Goal: Navigation & Orientation: Find specific page/section

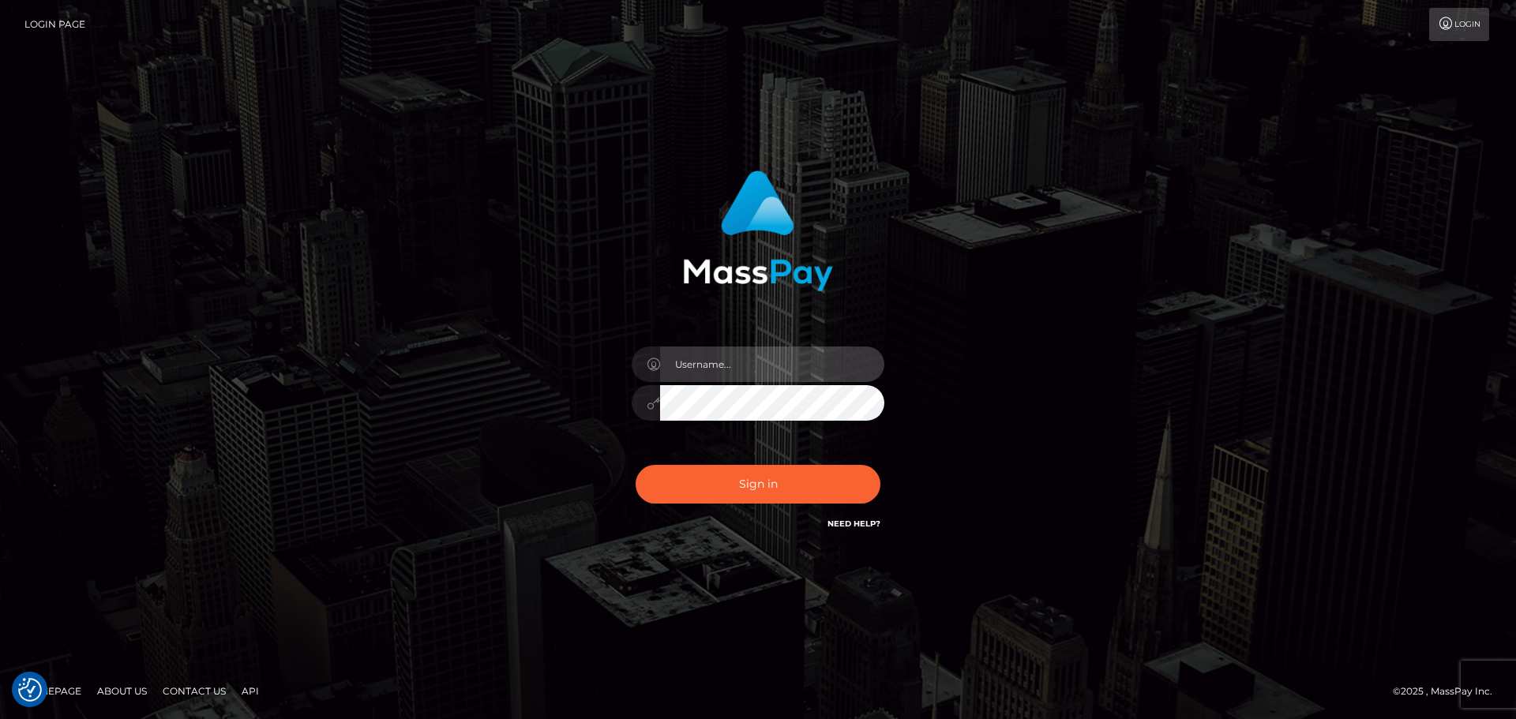
click at [740, 362] on input "text" at bounding box center [772, 365] width 224 height 36
type input "Michelle.T"
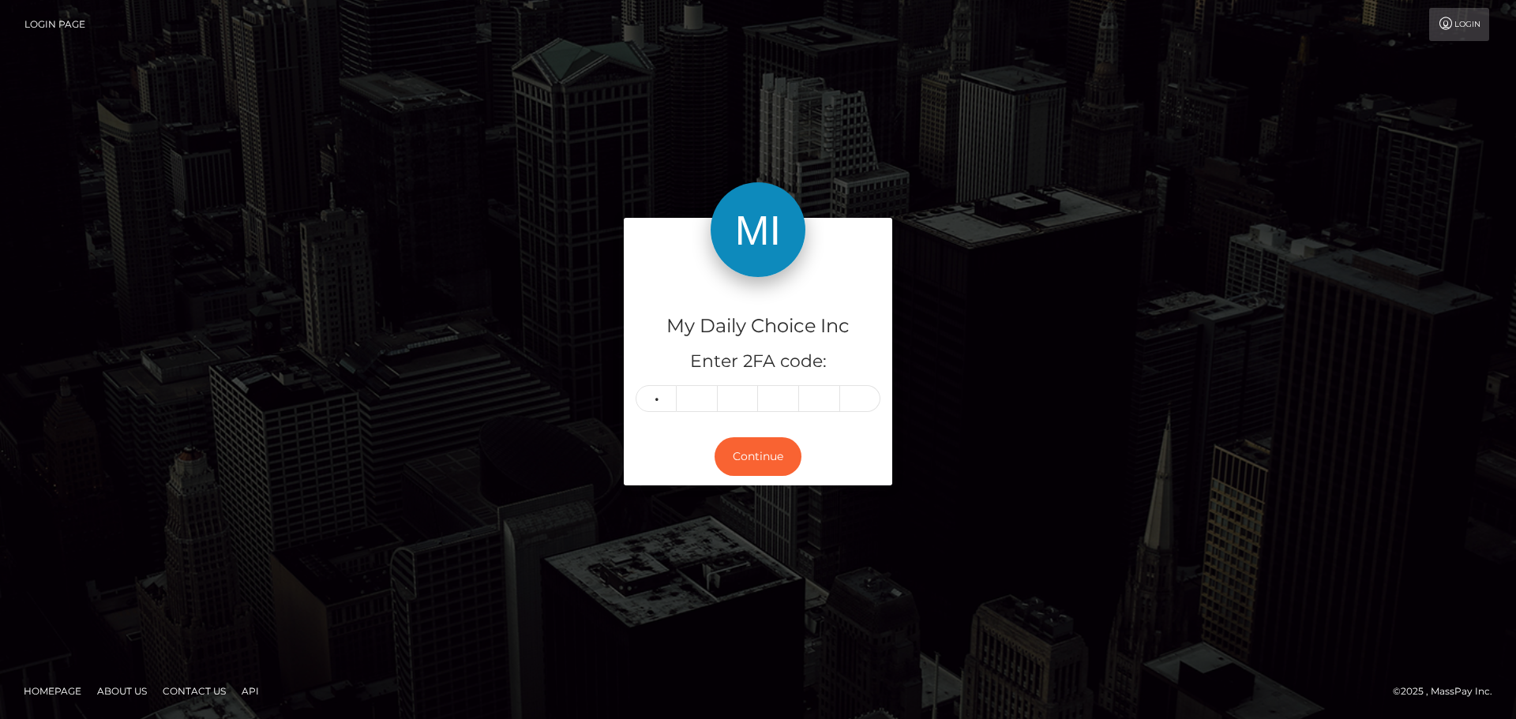
type input "7"
type input "8"
type input "9"
type input "5"
type input "4"
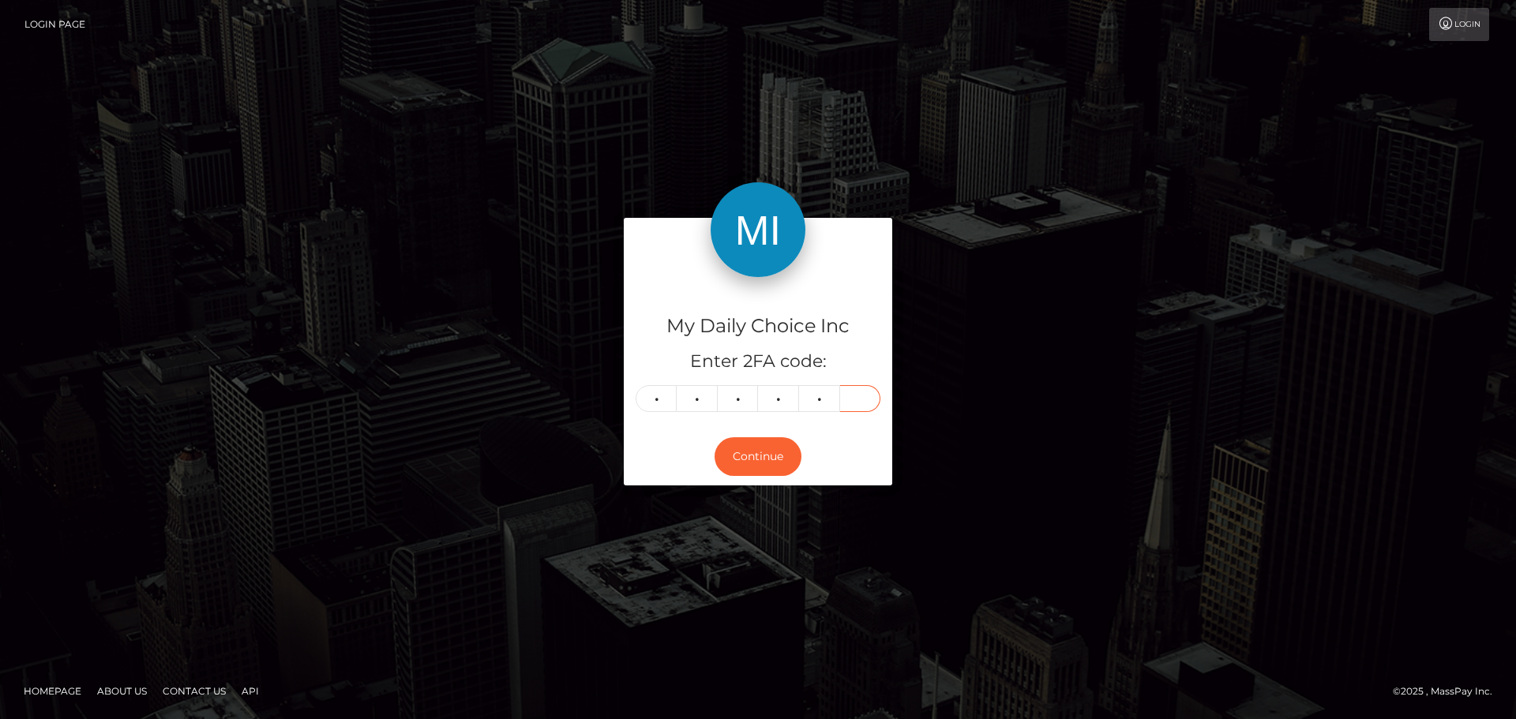
type input "2"
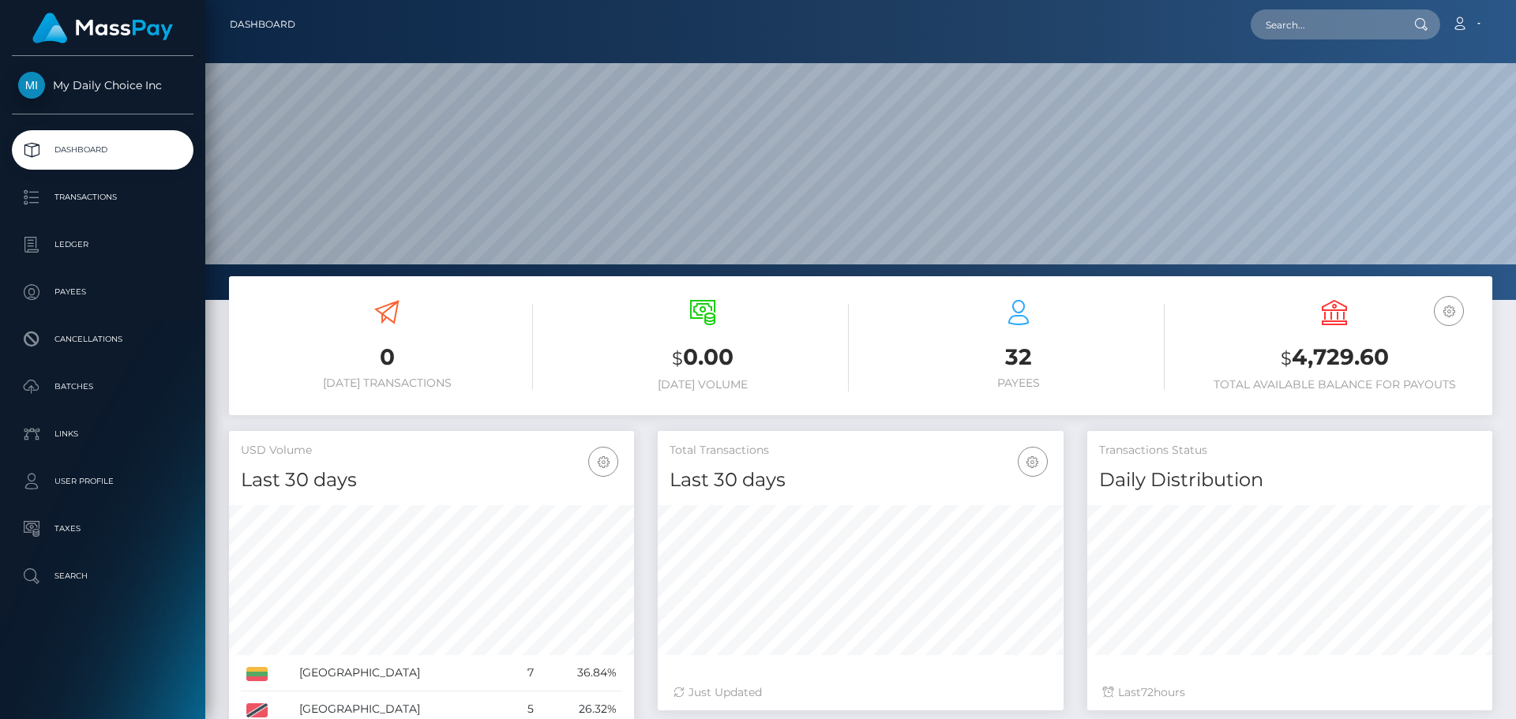
scroll to position [280, 406]
click at [101, 389] on p "Batches" at bounding box center [102, 387] width 169 height 24
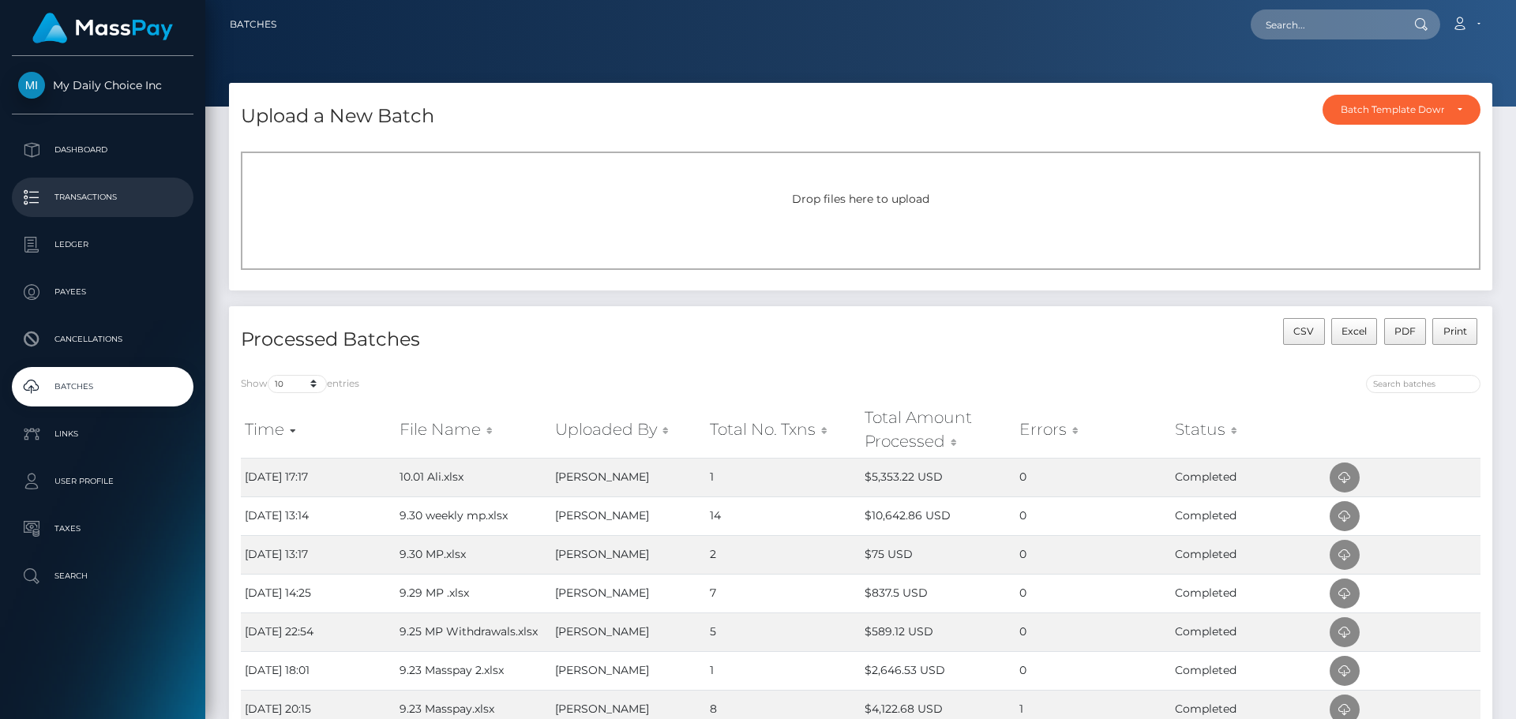
click at [89, 194] on p "Transactions" at bounding box center [102, 198] width 169 height 24
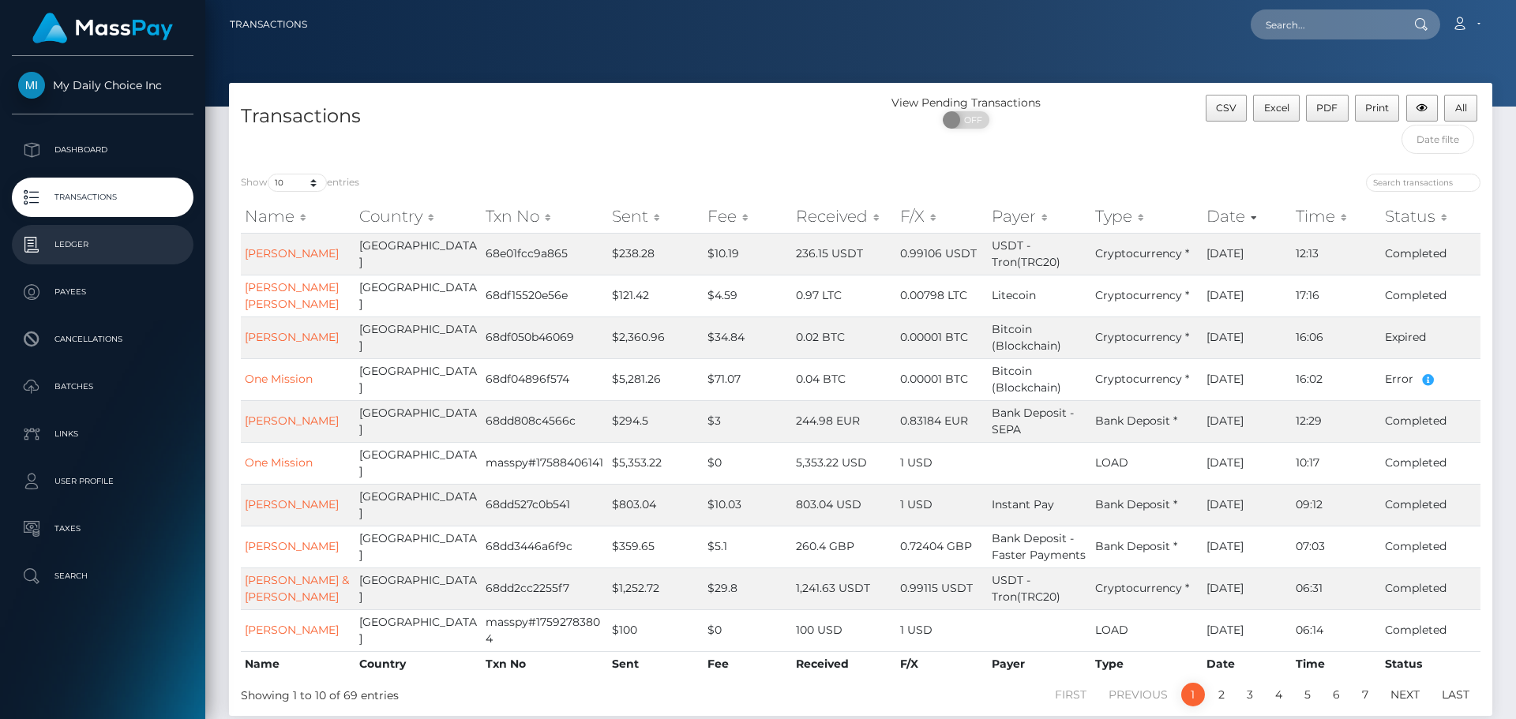
click at [90, 241] on p "Ledger" at bounding box center [102, 245] width 169 height 24
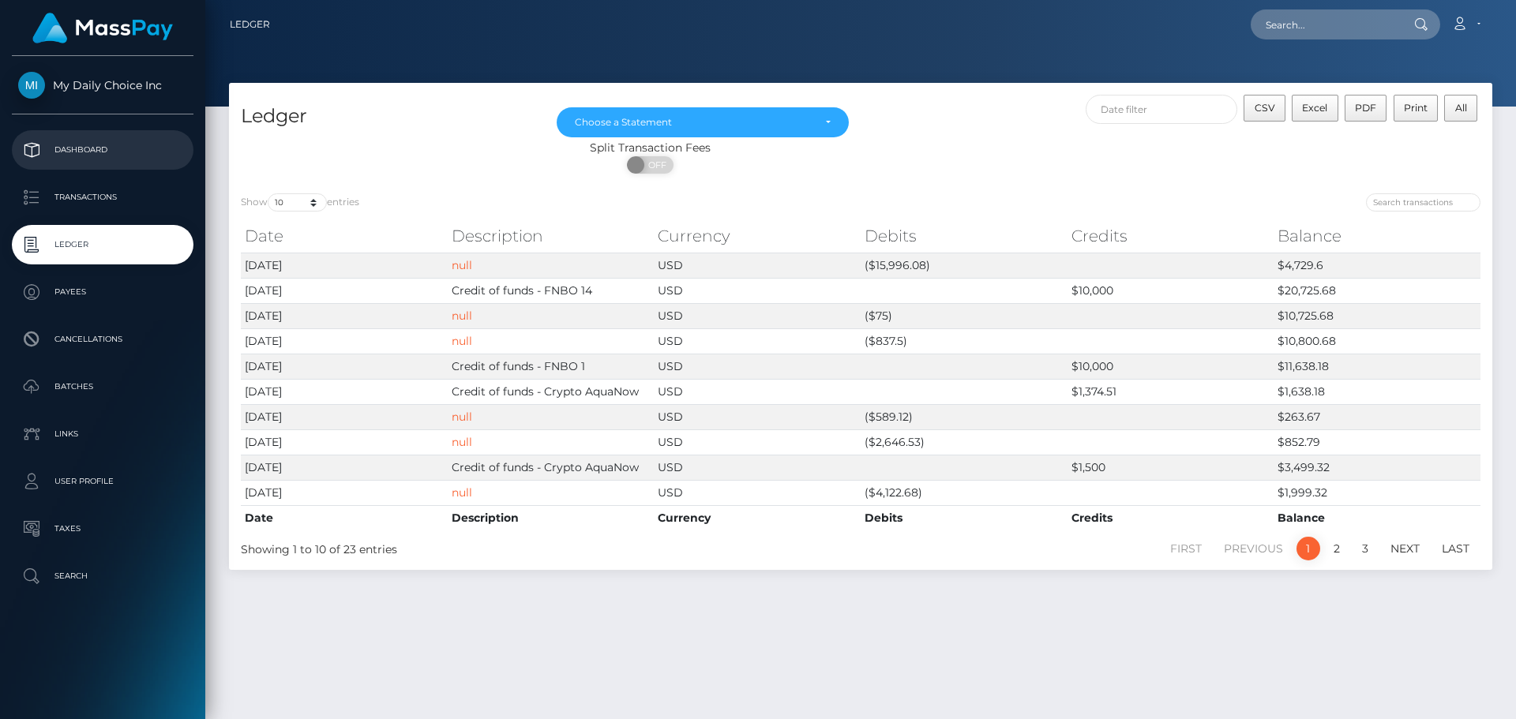
click at [101, 145] on p "Dashboard" at bounding box center [102, 150] width 169 height 24
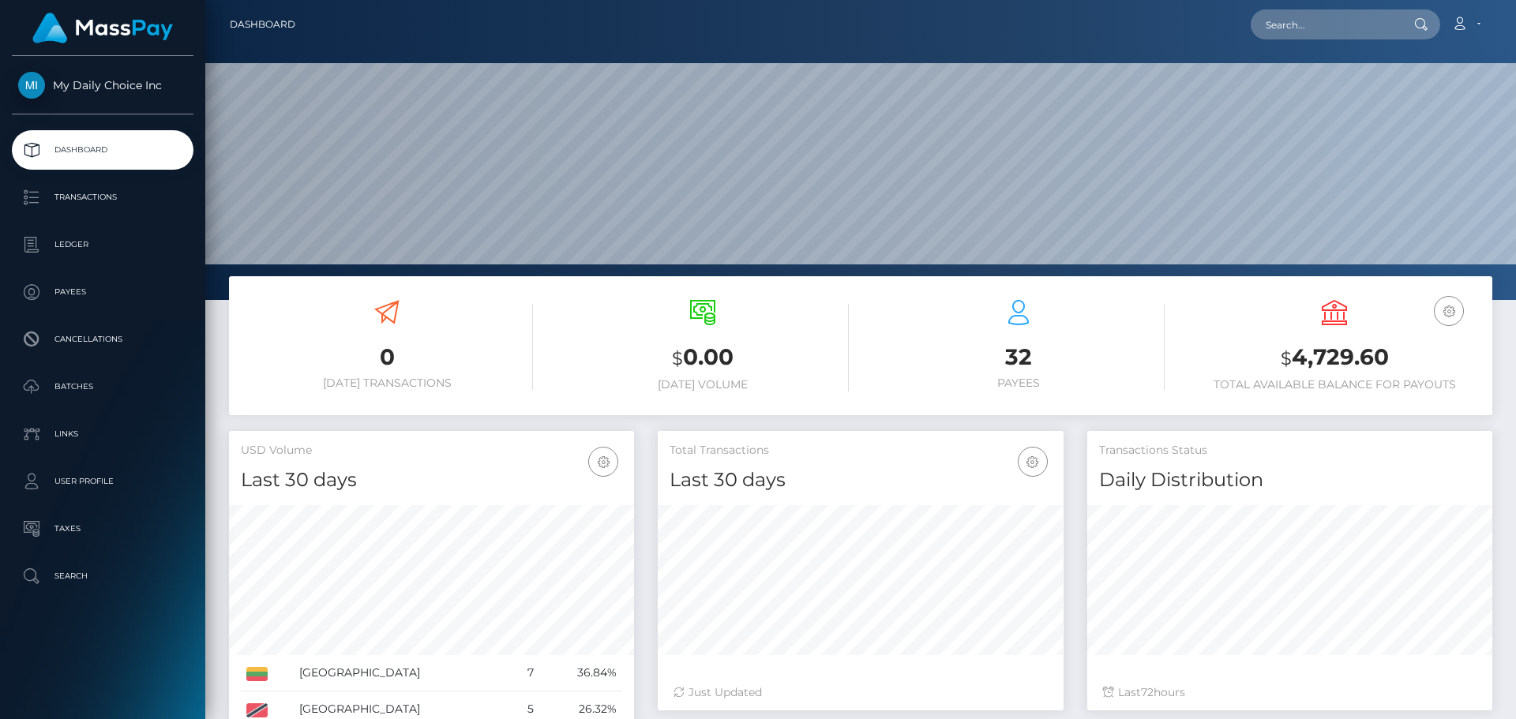
scroll to position [280, 406]
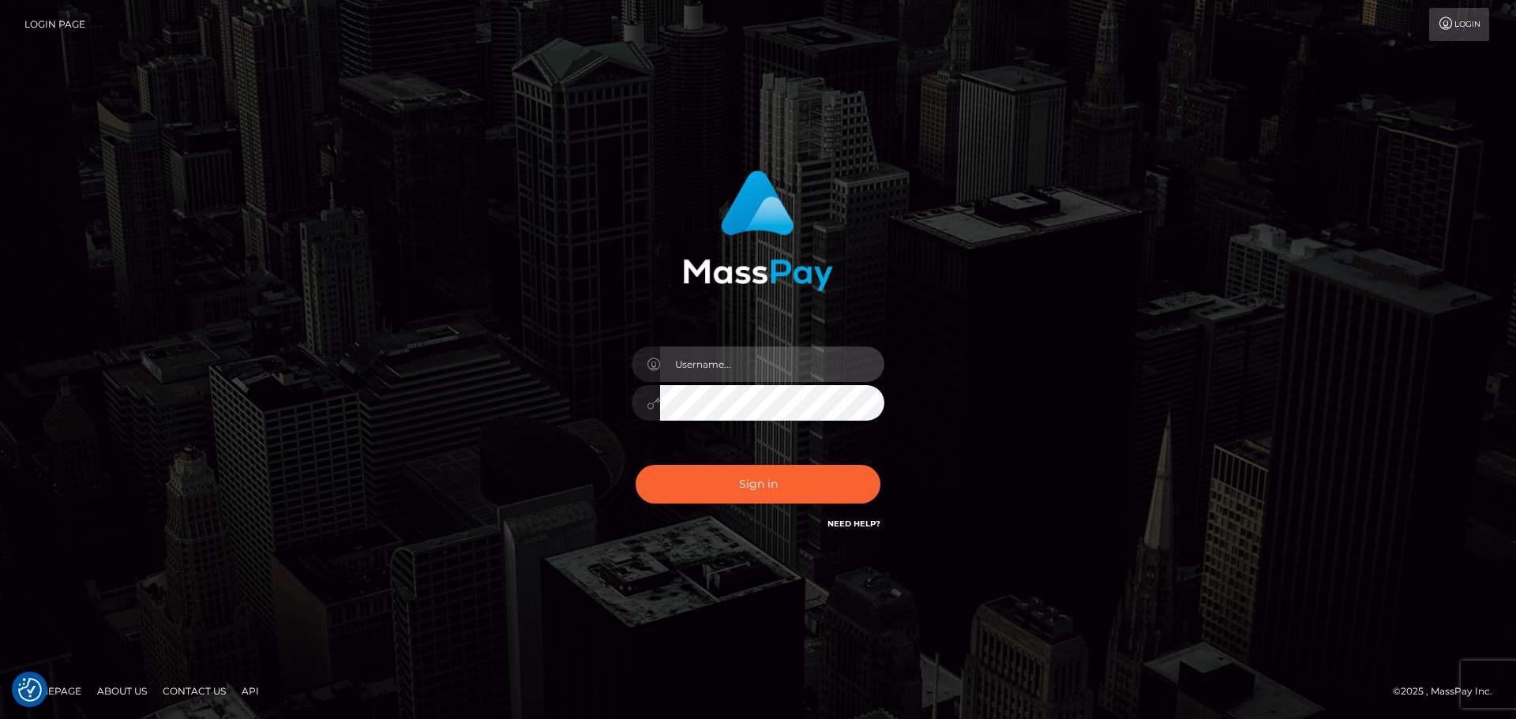
click at [742, 361] on input "text" at bounding box center [772, 365] width 224 height 36
type input "[PERSON_NAME].T"
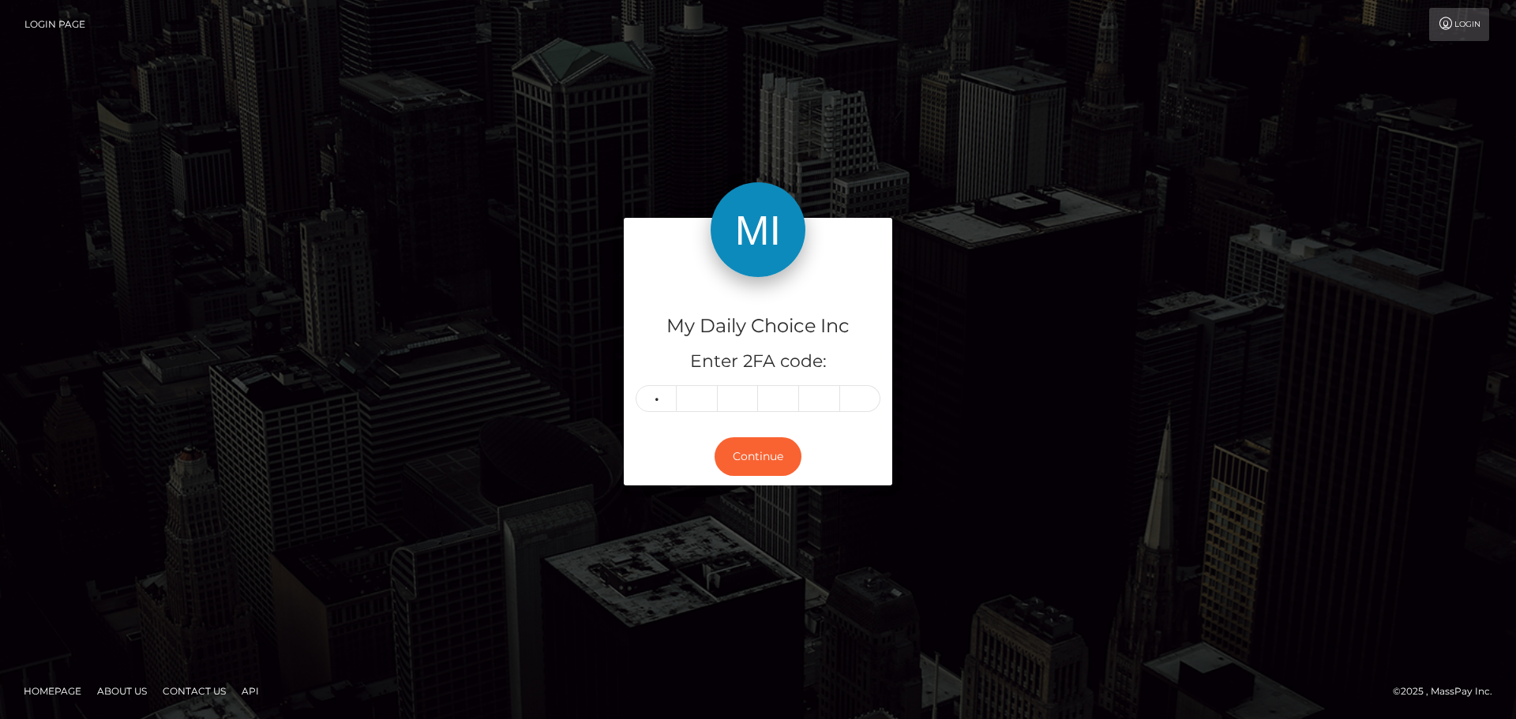
type input "0"
type input "4"
type input "9"
type input "2"
type input "0"
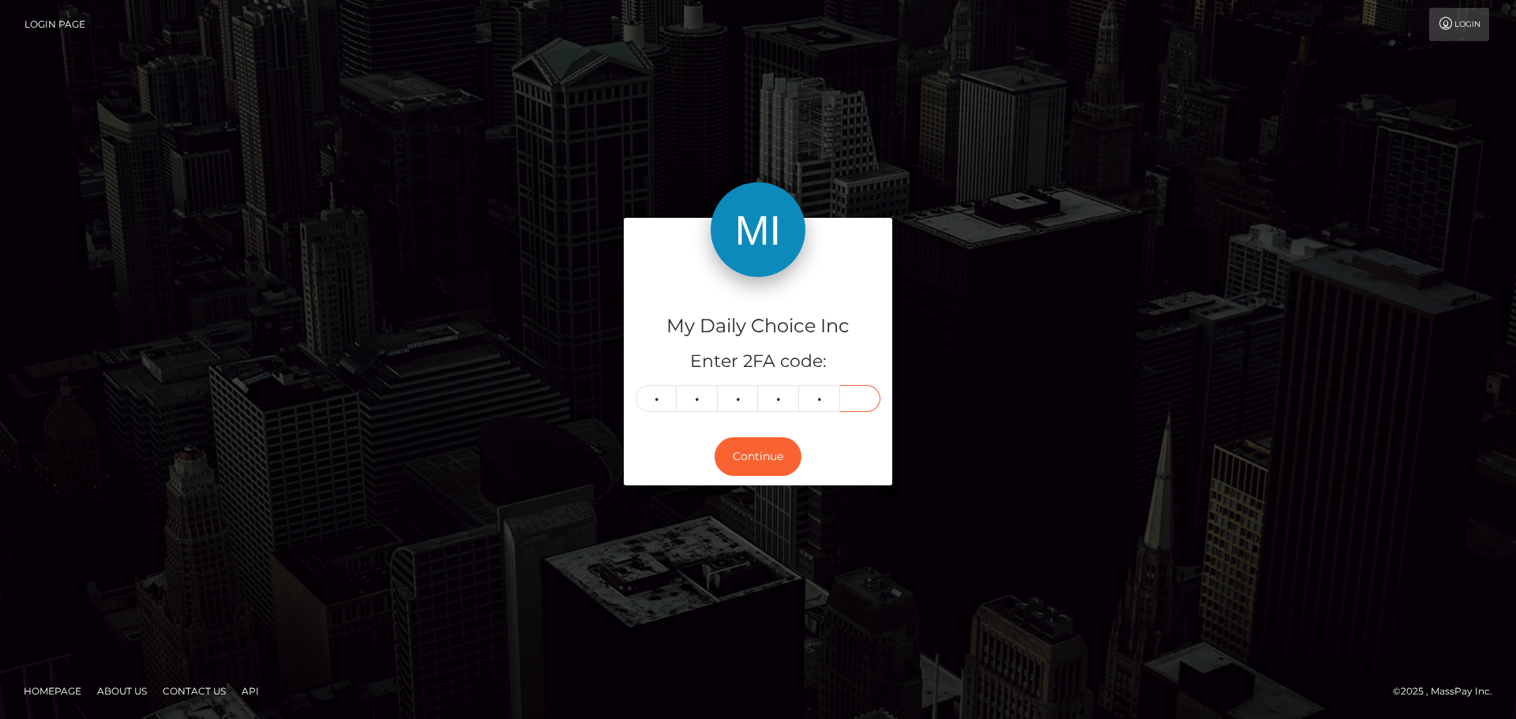
type input "4"
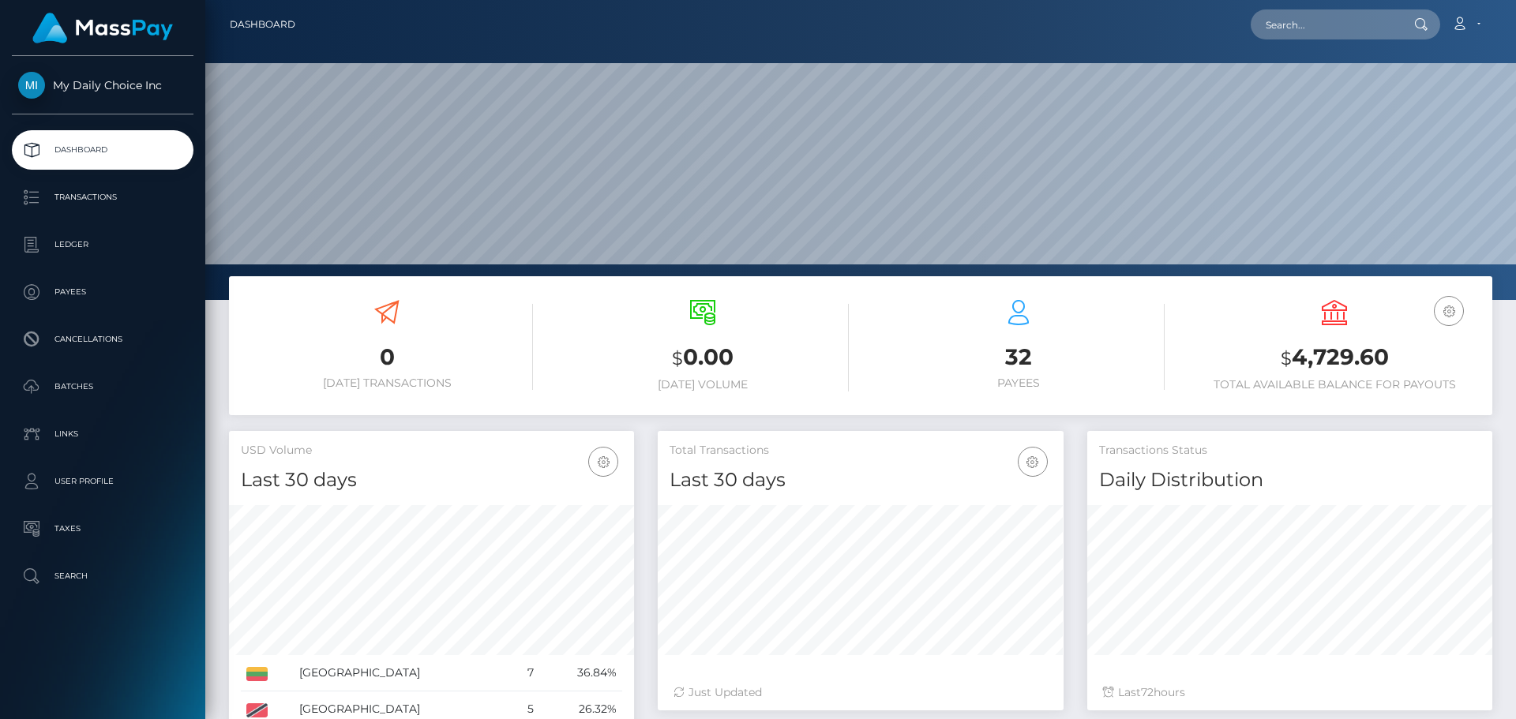
scroll to position [280, 406]
click at [88, 196] on p "Transactions" at bounding box center [102, 198] width 169 height 24
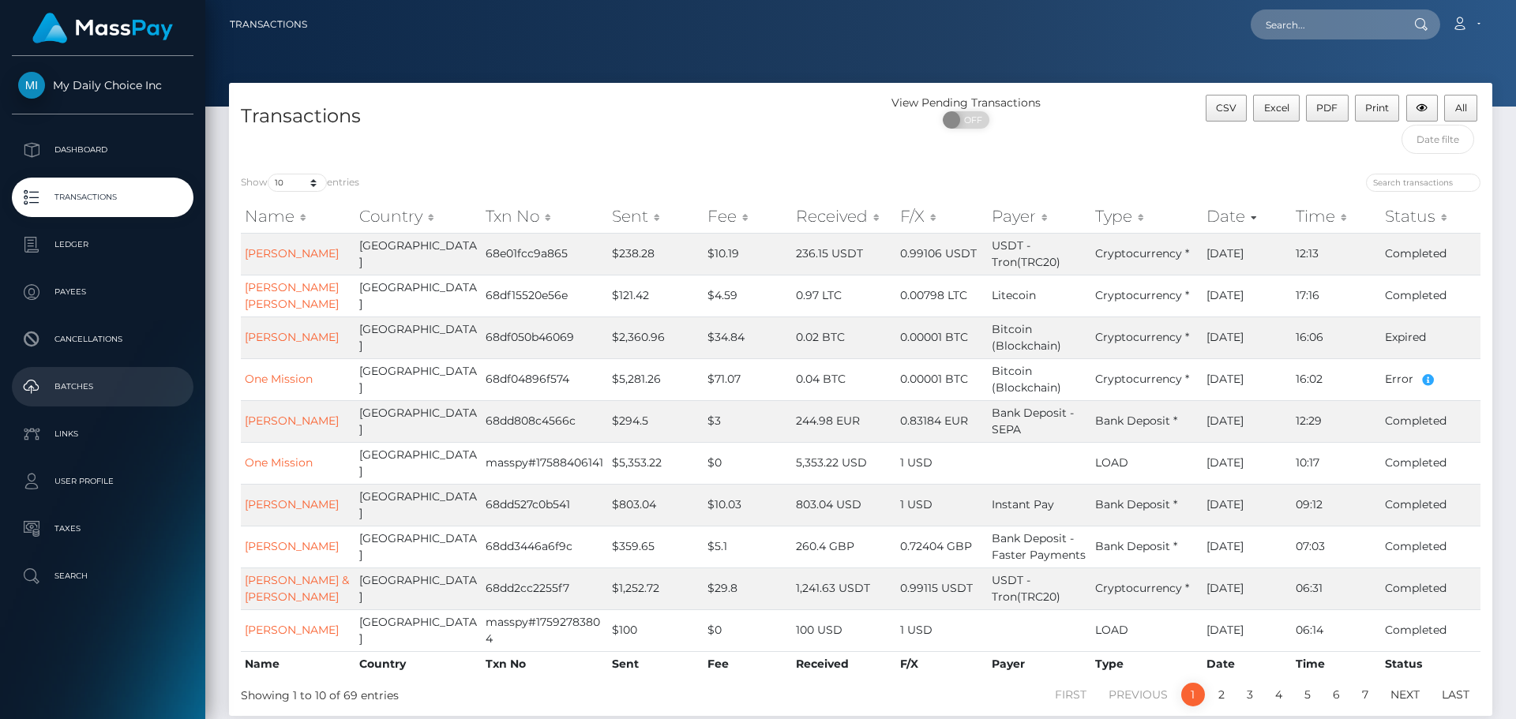
click at [73, 383] on p "Batches" at bounding box center [102, 387] width 169 height 24
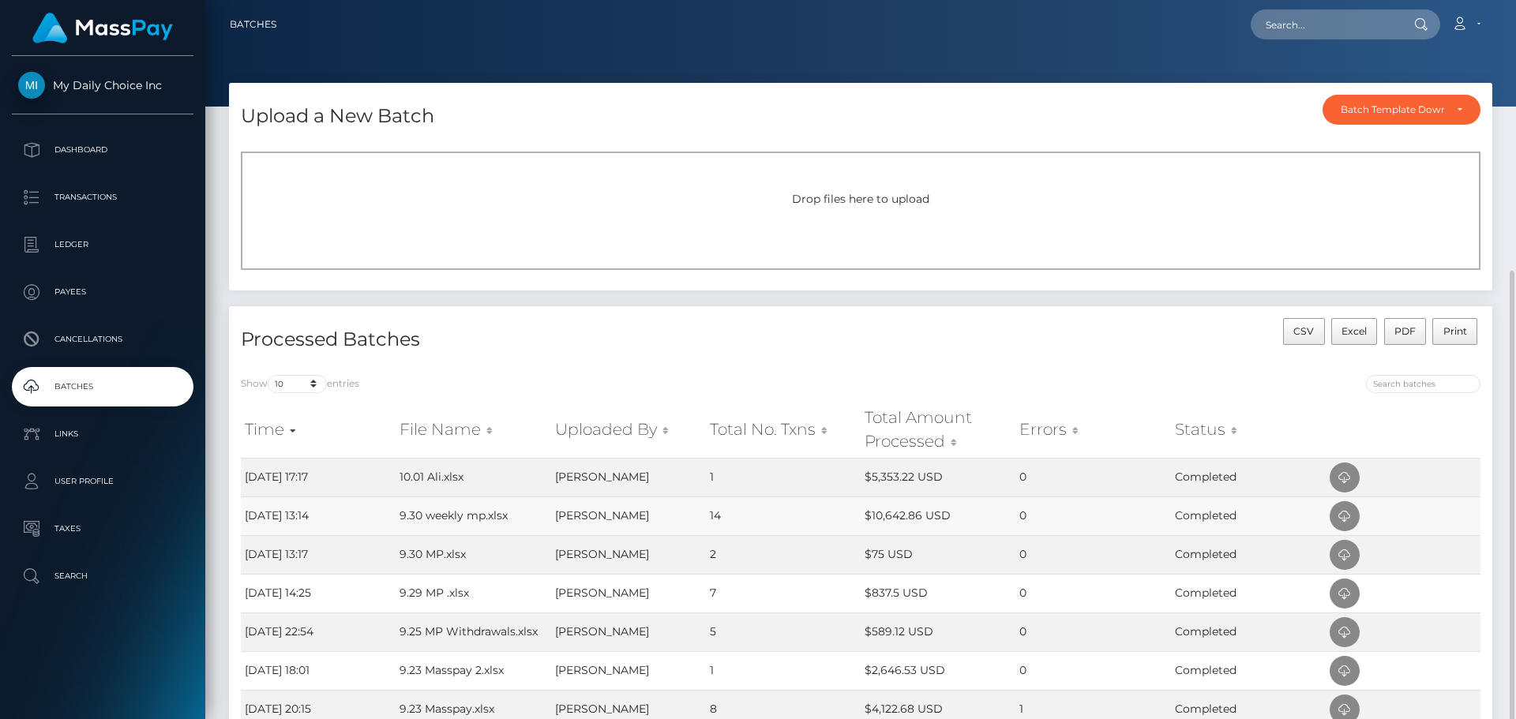
scroll to position [158, 0]
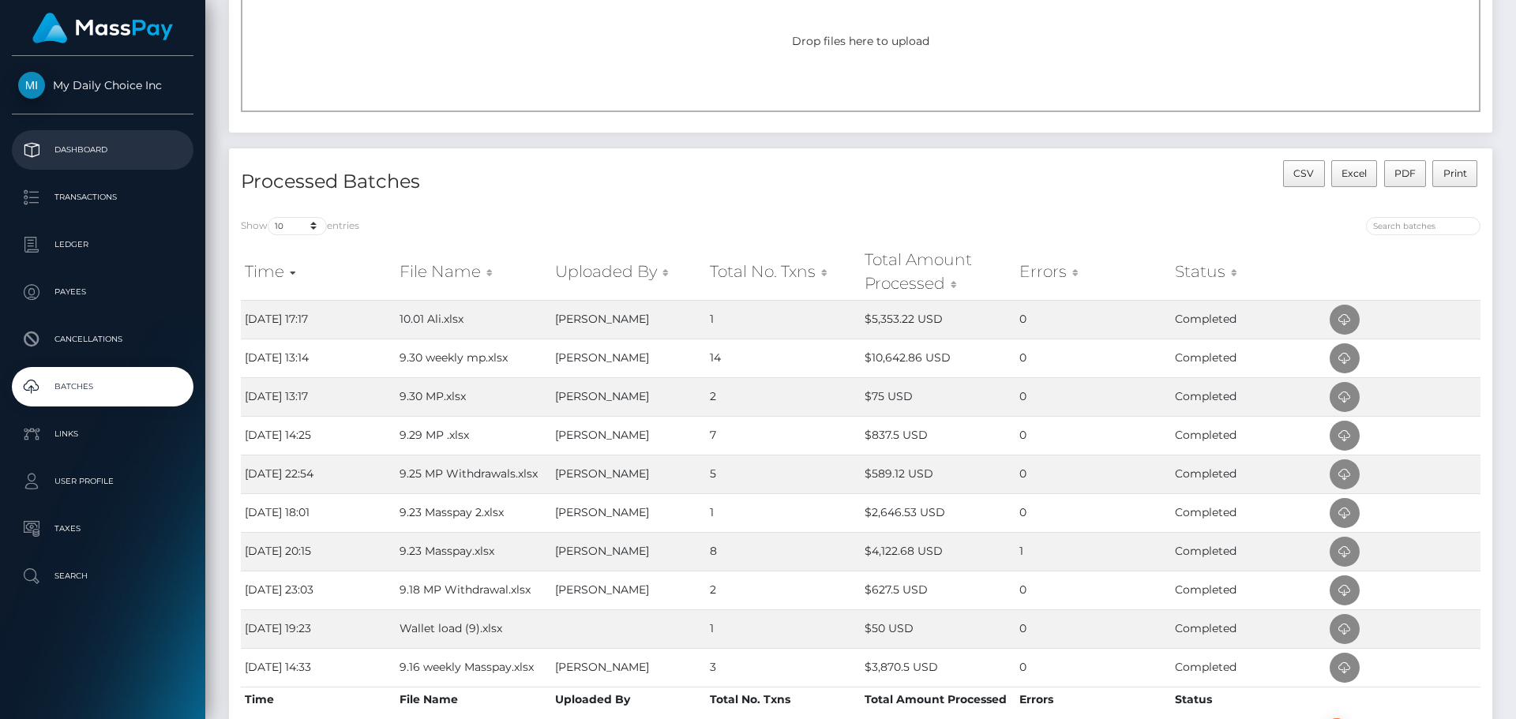
click at [100, 153] on p "Dashboard" at bounding box center [102, 150] width 169 height 24
